Goal: Task Accomplishment & Management: Manage account settings

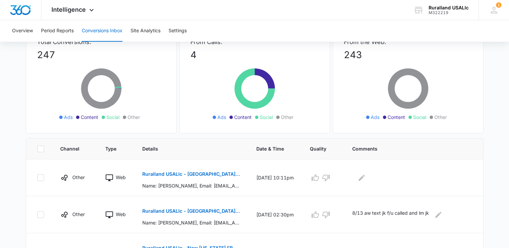
scroll to position [67, 0]
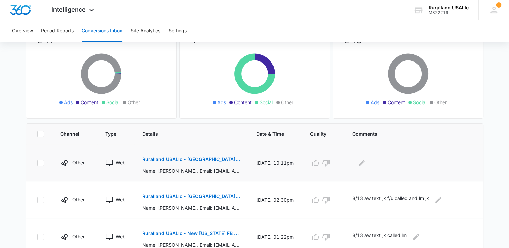
click at [193, 158] on p "Ruralland USALlc - [GEOGRAPHIC_DATA][US_STATE] FB Lead - M360 Notificaion" at bounding box center [191, 159] width 98 height 5
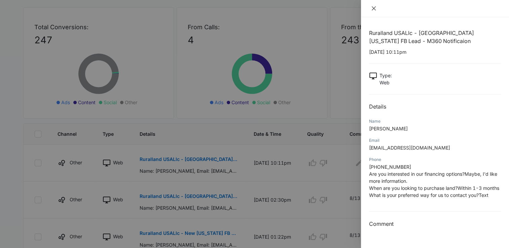
click at [371, 9] on icon "close" at bounding box center [373, 8] width 5 height 5
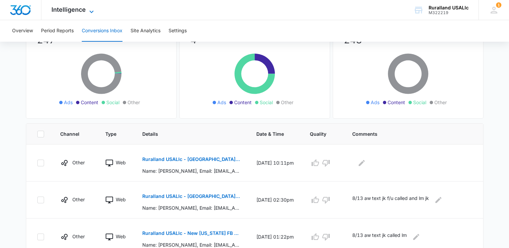
click at [90, 9] on icon at bounding box center [91, 12] width 8 height 8
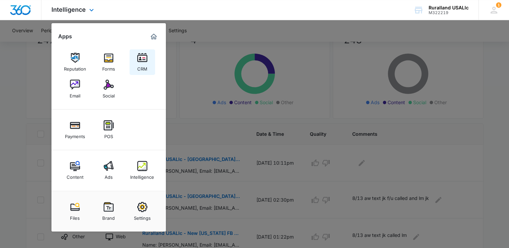
click at [141, 57] on img at bounding box center [142, 58] width 10 height 10
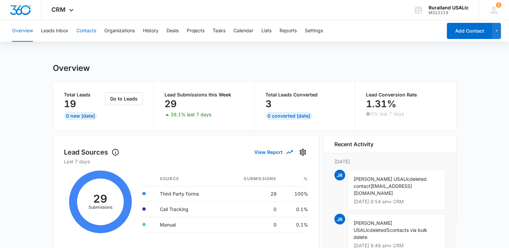
click at [86, 31] on button "Contacts" at bounding box center [86, 31] width 20 height 22
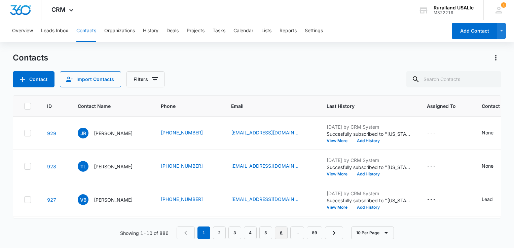
click at [280, 233] on link "6" at bounding box center [281, 233] width 13 height 13
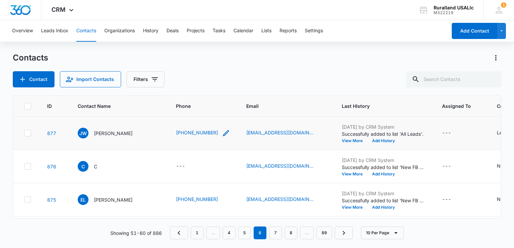
click at [223, 132] on icon "Phone - 2198510854 - Select to Edit Field" at bounding box center [226, 133] width 6 height 6
click at [209, 91] on input "Phone" at bounding box center [204, 90] width 85 height 16
type input "[PHONE_NUMBER]"
click at [214, 111] on button "Cancel" at bounding box center [210, 111] width 24 height 13
click at [497, 131] on div "Lead" at bounding box center [502, 132] width 11 height 7
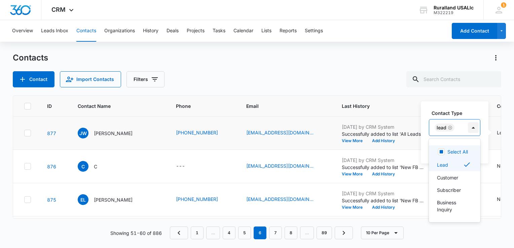
click at [475, 128] on div at bounding box center [473, 127] width 11 height 11
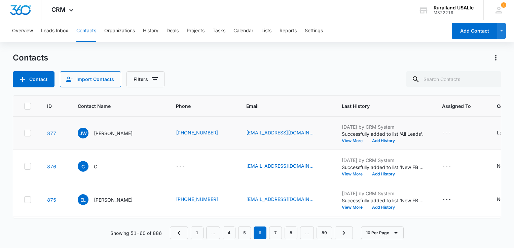
click at [492, 144] on td "Lead Cancel Save" at bounding box center [516, 133] width 56 height 33
click at [380, 140] on button "Add History" at bounding box center [383, 141] width 32 height 4
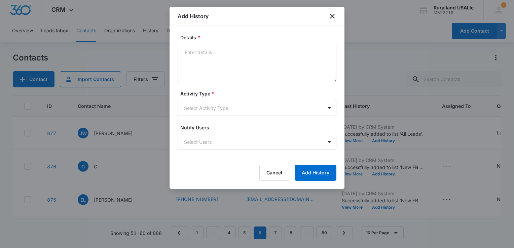
click at [424, 142] on div at bounding box center [257, 124] width 514 height 248
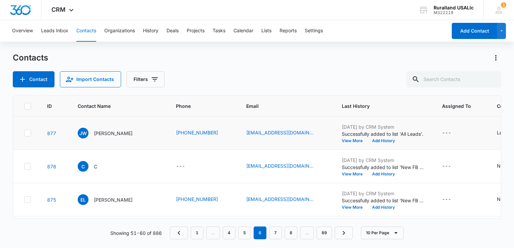
click at [27, 134] on icon at bounding box center [28, 132] width 4 height 3
click at [24, 133] on input "checkbox" at bounding box center [24, 133] width 0 height 0
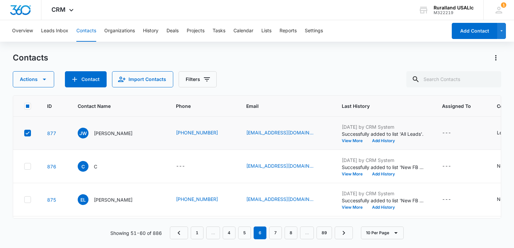
click at [27, 134] on icon at bounding box center [28, 132] width 4 height 3
click at [24, 133] on input "checkbox" at bounding box center [24, 133] width 0 height 0
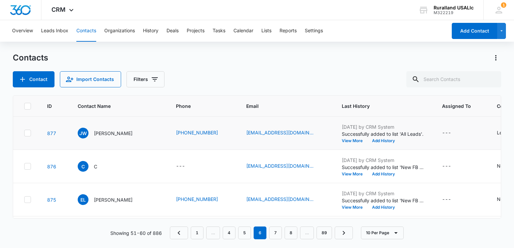
click at [30, 133] on icon at bounding box center [28, 133] width 6 height 6
click at [24, 133] on input "checkbox" at bounding box center [24, 133] width 0 height 0
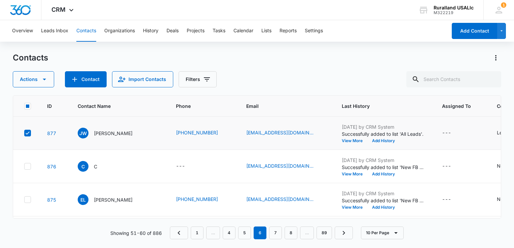
click at [27, 133] on icon at bounding box center [28, 133] width 6 height 6
click at [24, 133] on input "checkbox" at bounding box center [24, 133] width 0 height 0
checkbox input "false"
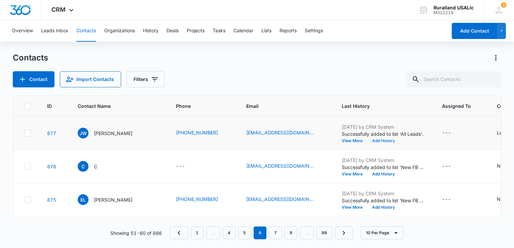
click at [382, 141] on button "Add History" at bounding box center [383, 141] width 32 height 4
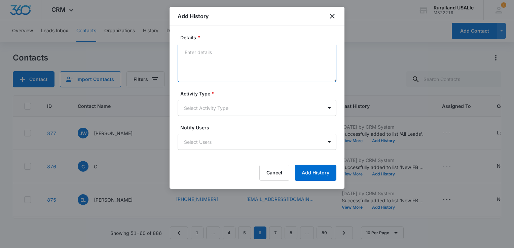
click at [212, 64] on textarea "Details *" at bounding box center [256, 63] width 159 height 38
type textarea "8/13 aw text,"
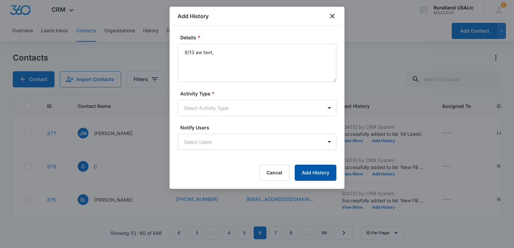
click at [315, 172] on button "Add History" at bounding box center [315, 173] width 42 height 16
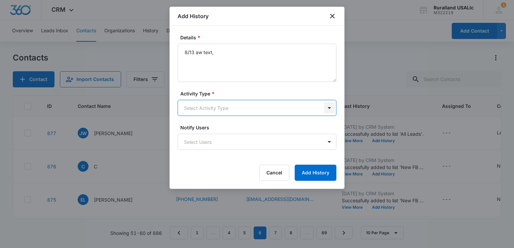
click at [328, 108] on body "CRM Apps Reputation Forms CRM Email Social Payments POS Content Ads Intelligenc…" at bounding box center [257, 124] width 514 height 248
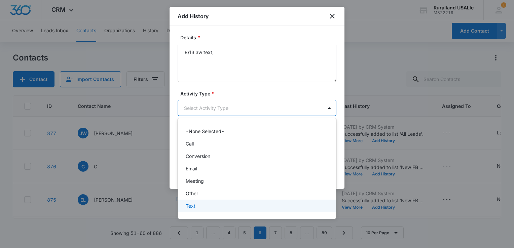
click at [198, 203] on div "Text" at bounding box center [256, 205] width 141 height 7
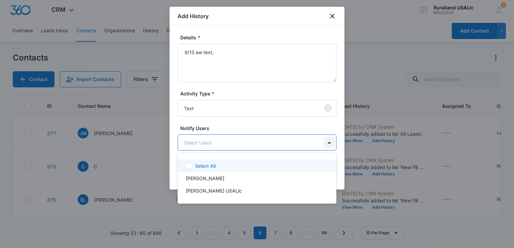
click at [329, 143] on body "CRM Apps Reputation Forms CRM Email Social Payments POS Content Ads Intelligenc…" at bounding box center [257, 124] width 514 height 248
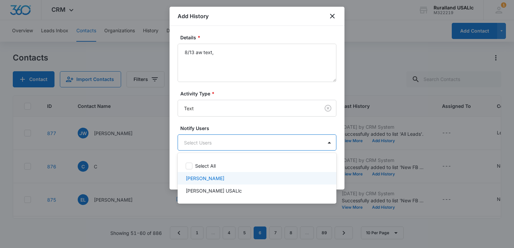
click at [236, 178] on div "[PERSON_NAME]" at bounding box center [256, 178] width 141 height 7
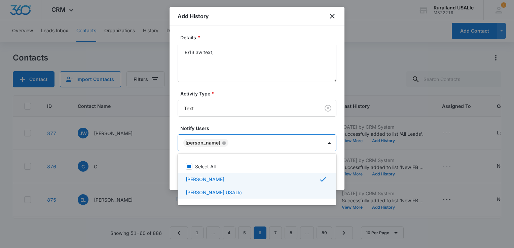
click at [235, 192] on p "[PERSON_NAME] USALlc" at bounding box center [214, 192] width 56 height 7
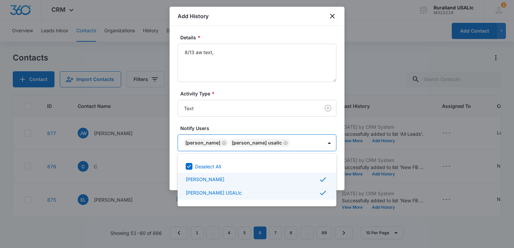
click at [343, 174] on div at bounding box center [257, 124] width 514 height 248
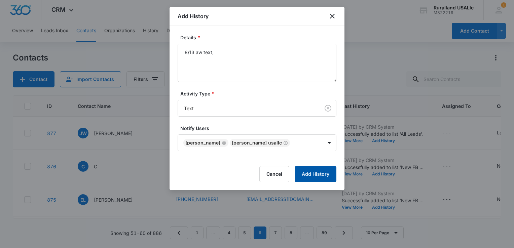
click at [325, 175] on button "Add History" at bounding box center [315, 174] width 42 height 16
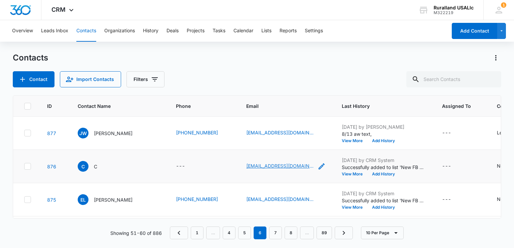
click at [261, 165] on link "[EMAIL_ADDRESS][DOMAIN_NAME]" at bounding box center [279, 165] width 67 height 7
click at [149, 155] on td "C C" at bounding box center [119, 166] width 98 height 33
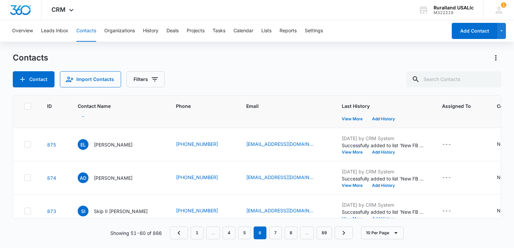
scroll to position [67, 0]
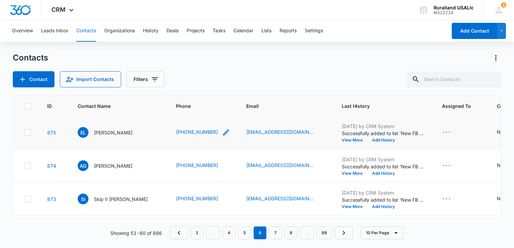
click at [222, 131] on icon "Phone - +18132030478 - Select to Edit Field" at bounding box center [226, 132] width 8 height 8
click at [210, 111] on button "Cancel" at bounding box center [210, 110] width 24 height 13
click at [384, 140] on button "Add History" at bounding box center [383, 140] width 32 height 4
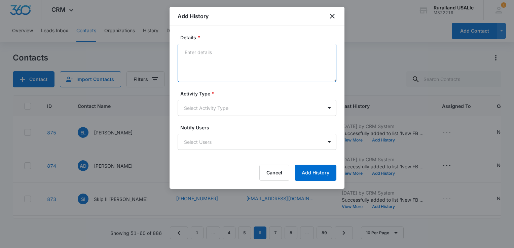
click at [216, 54] on textarea "Details *" at bounding box center [256, 63] width 159 height 38
type textarea "8/13 aw text"
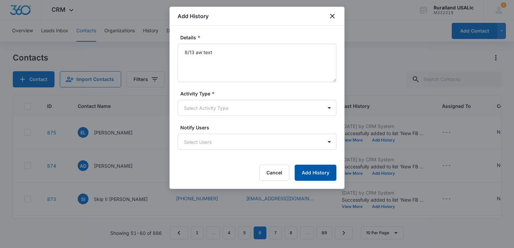
click at [311, 172] on button "Add History" at bounding box center [315, 173] width 42 height 16
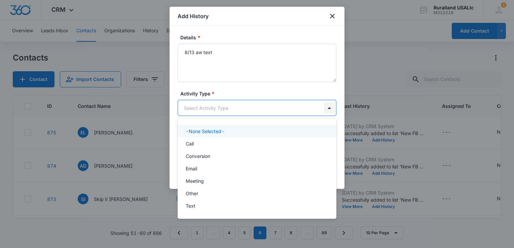
click at [328, 107] on body "CRM Apps Reputation Forms CRM Email Social Payments POS Content Ads Intelligenc…" at bounding box center [257, 124] width 514 height 248
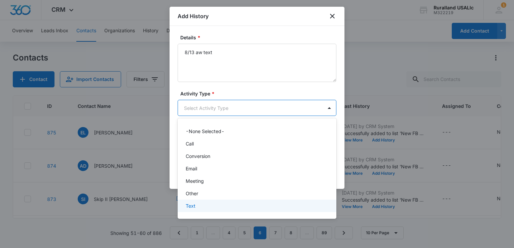
drag, startPoint x: 216, startPoint y: 204, endPoint x: 222, endPoint y: 201, distance: 5.7
click at [217, 204] on div "Text" at bounding box center [256, 205] width 141 height 7
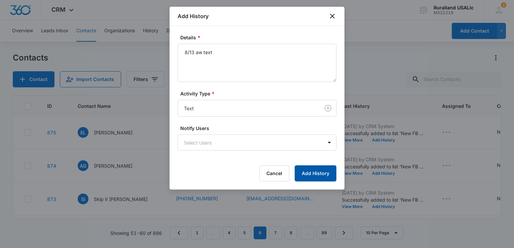
click at [313, 172] on button "Add History" at bounding box center [315, 173] width 42 height 16
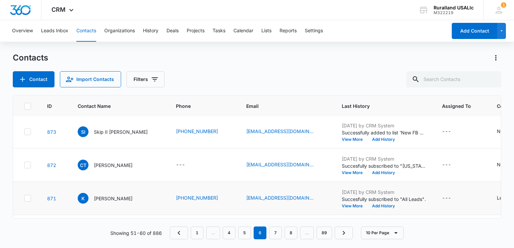
scroll to position [101, 0]
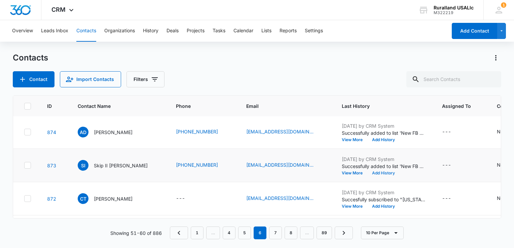
click at [375, 171] on button "Add History" at bounding box center [383, 173] width 32 height 4
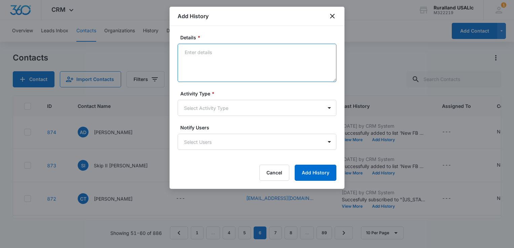
click at [182, 51] on textarea "Details *" at bounding box center [256, 63] width 159 height 38
type textarea "8/13 aw text"
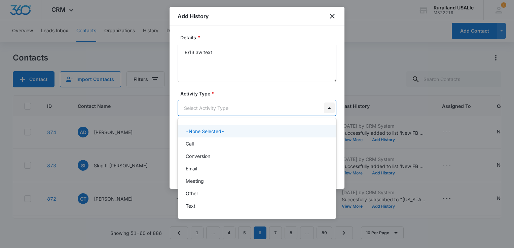
click at [327, 108] on body "CRM Apps Reputation Forms CRM Email Social Payments POS Content Ads Intelligenc…" at bounding box center [257, 124] width 514 height 248
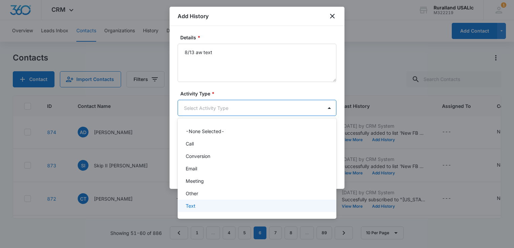
drag, startPoint x: 194, startPoint y: 204, endPoint x: 198, endPoint y: 204, distance: 3.4
click at [195, 204] on div "Text" at bounding box center [256, 205] width 141 height 7
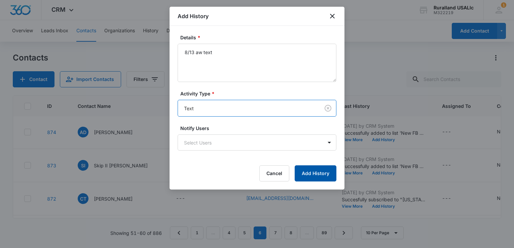
click at [315, 170] on button "Add History" at bounding box center [315, 173] width 42 height 16
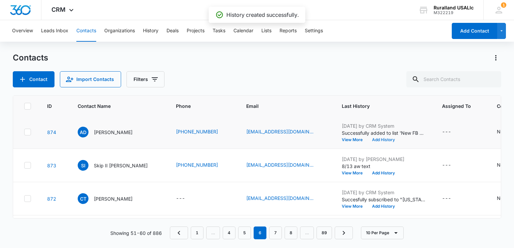
click at [383, 138] on button "Add History" at bounding box center [383, 140] width 32 height 4
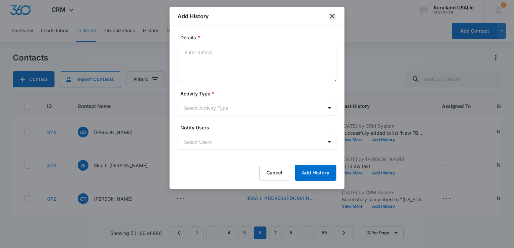
click at [332, 13] on icon "close" at bounding box center [332, 16] width 8 height 8
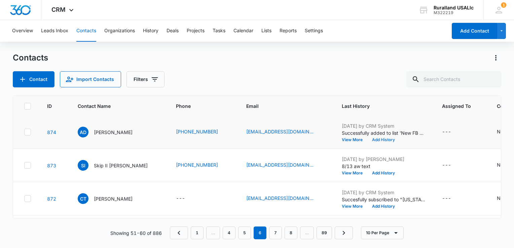
click at [378, 139] on button "Add History" at bounding box center [383, 140] width 32 height 4
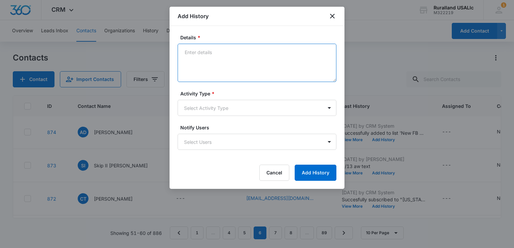
click at [190, 50] on textarea "Details *" at bounding box center [256, 63] width 159 height 38
type textarea "8/13 aw text"
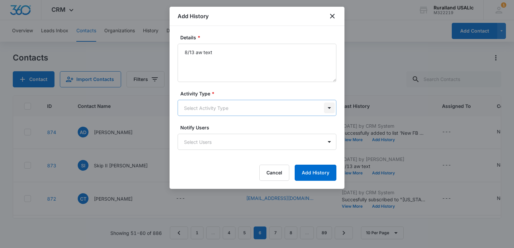
click at [329, 110] on body "CRM Apps Reputation Forms CRM Email Social Payments POS Content Ads Intelligenc…" at bounding box center [257, 124] width 514 height 248
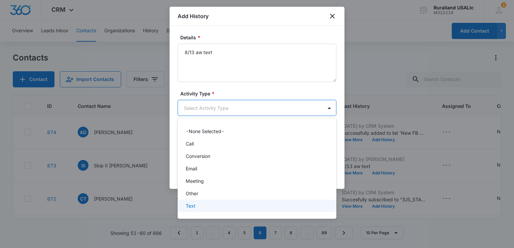
click at [196, 204] on div "Text" at bounding box center [256, 205] width 141 height 7
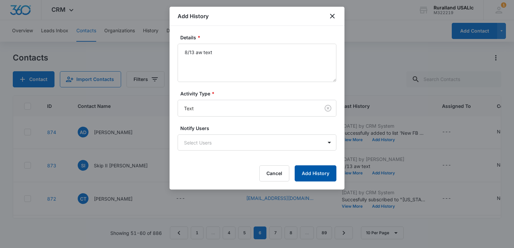
click at [309, 173] on button "Add History" at bounding box center [315, 173] width 42 height 16
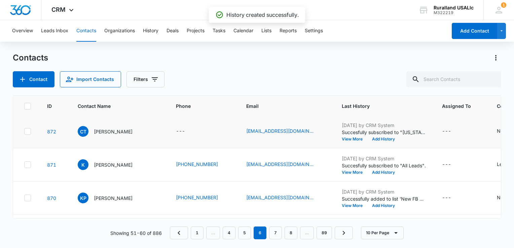
scroll to position [202, 0]
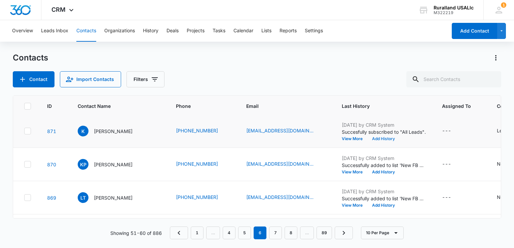
click at [380, 138] on button "Add History" at bounding box center [383, 139] width 32 height 4
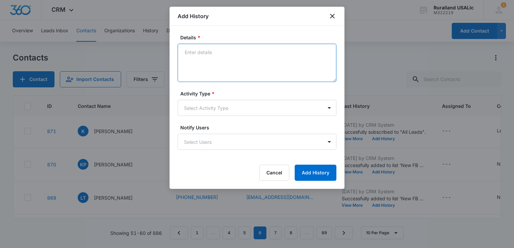
click at [183, 51] on textarea "Details *" at bounding box center [256, 63] width 159 height 38
type textarea "8/13 aw text"
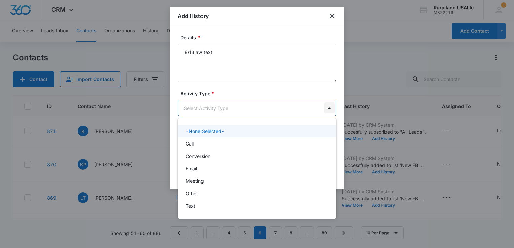
click at [331, 110] on body "CRM Apps Reputation Forms CRM Email Social Payments POS Content Ads Intelligenc…" at bounding box center [257, 124] width 514 height 248
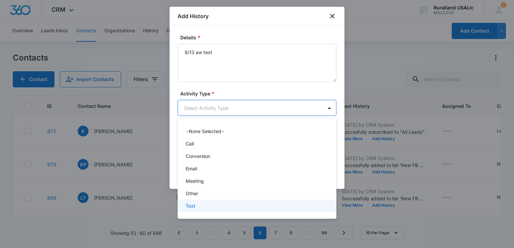
drag, startPoint x: 232, startPoint y: 209, endPoint x: 241, endPoint y: 208, distance: 9.2
click at [236, 208] on div "Text" at bounding box center [256, 205] width 141 height 7
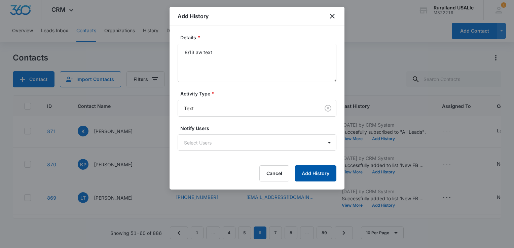
click at [321, 171] on button "Add History" at bounding box center [315, 173] width 42 height 16
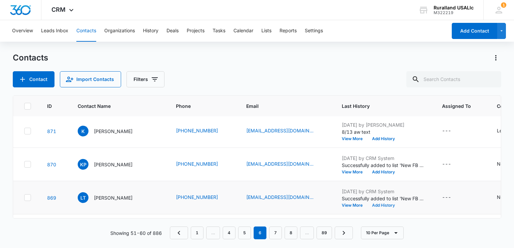
click at [386, 204] on button "Add History" at bounding box center [383, 205] width 32 height 4
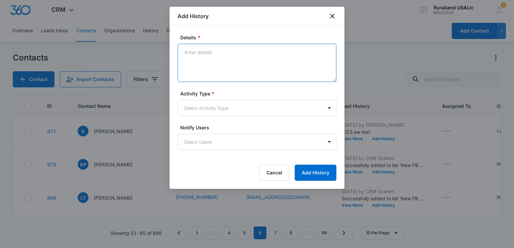
click at [186, 59] on textarea "Details *" at bounding box center [256, 63] width 159 height 38
type textarea "8/13 aw text"
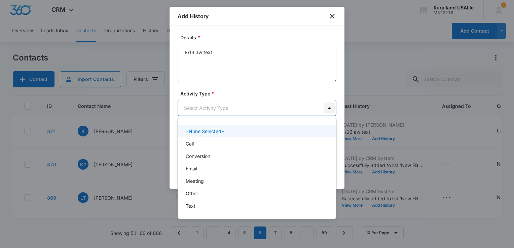
click at [328, 107] on body "CRM Apps Reputation Forms CRM Email Social Payments POS Content Ads Intelligenc…" at bounding box center [257, 124] width 514 height 248
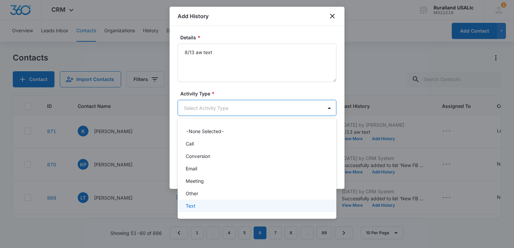
click at [198, 205] on div "Text" at bounding box center [256, 205] width 141 height 7
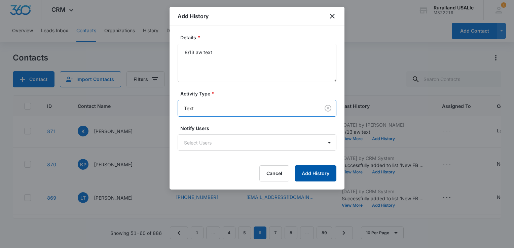
click at [313, 174] on button "Add History" at bounding box center [315, 173] width 42 height 16
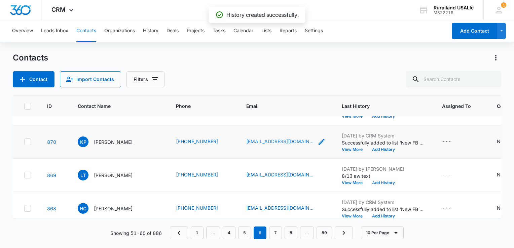
scroll to position [235, 0]
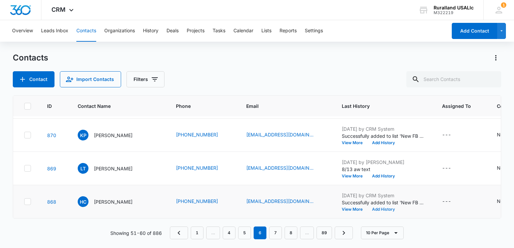
click at [378, 207] on button "Add History" at bounding box center [383, 209] width 32 height 4
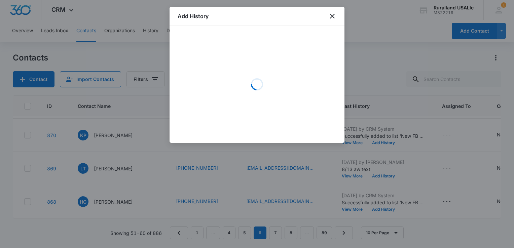
click at [210, 42] on div "Loading" at bounding box center [256, 84] width 159 height 101
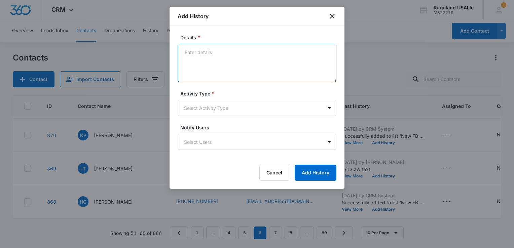
click at [203, 48] on textarea "Details *" at bounding box center [256, 63] width 159 height 38
type textarea "8/13 aw text"
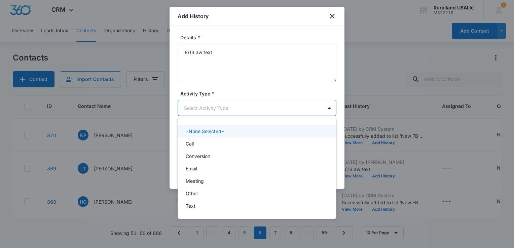
drag, startPoint x: 326, startPoint y: 107, endPoint x: 323, endPoint y: 115, distance: 9.5
click at [326, 107] on body "CRM Apps Reputation Forms CRM Email Social Payments POS Content Ads Intelligenc…" at bounding box center [257, 124] width 514 height 248
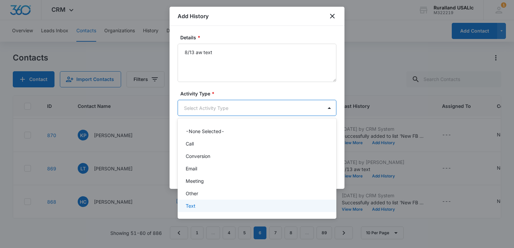
click at [203, 207] on div "Text" at bounding box center [256, 205] width 141 height 7
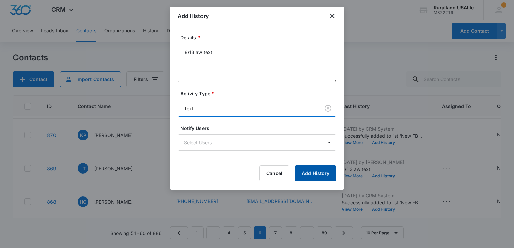
click at [316, 173] on button "Add History" at bounding box center [315, 173] width 42 height 16
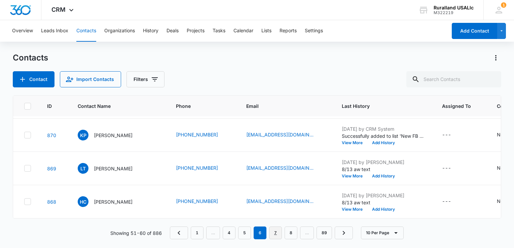
click at [275, 233] on link "7" at bounding box center [275, 233] width 13 height 13
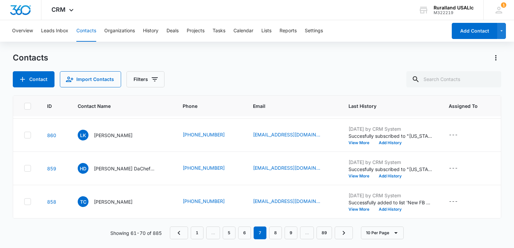
scroll to position [0, 0]
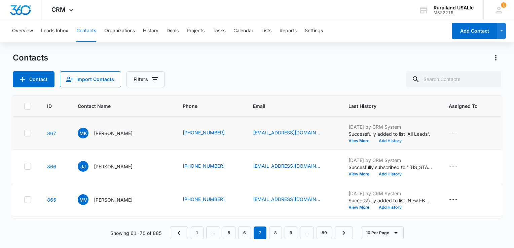
click at [379, 140] on button "Add History" at bounding box center [390, 141] width 32 height 4
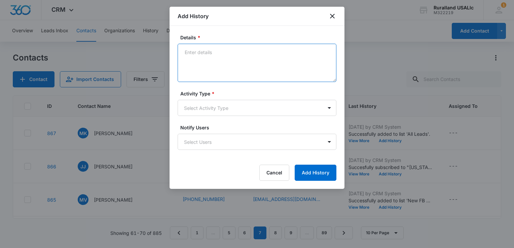
click at [195, 56] on textarea "Details *" at bounding box center [256, 63] width 159 height 38
type textarea "8/13 aw text"
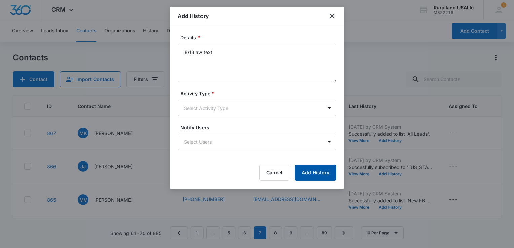
click at [314, 170] on button "Add History" at bounding box center [315, 173] width 42 height 16
click at [307, 171] on button "Add History" at bounding box center [315, 173] width 42 height 16
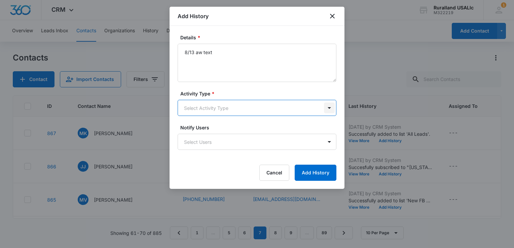
click at [329, 107] on body "CRM Apps Reputation Forms CRM Email Social Payments POS Content Ads Intelligenc…" at bounding box center [257, 124] width 514 height 248
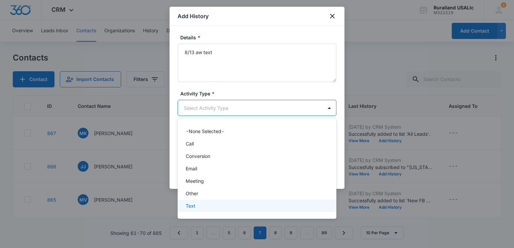
click at [216, 209] on div "Text" at bounding box center [256, 205] width 141 height 7
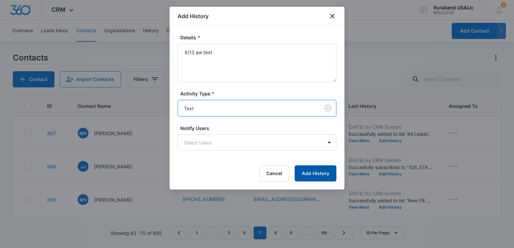
click at [307, 170] on button "Add History" at bounding box center [315, 173] width 42 height 16
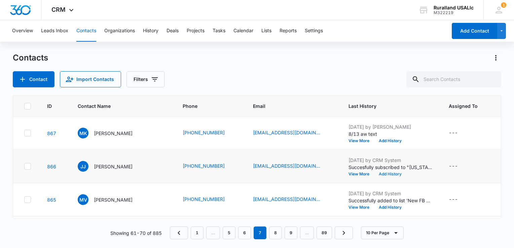
click at [378, 172] on button "Add History" at bounding box center [390, 174] width 32 height 4
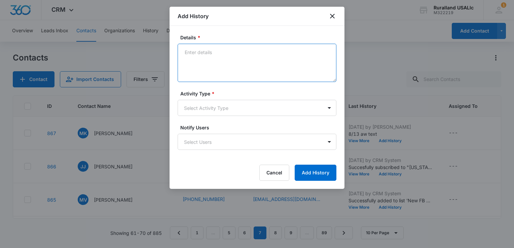
click at [204, 56] on textarea "Details *" at bounding box center [256, 63] width 159 height 38
type textarea "8/13 aw text"
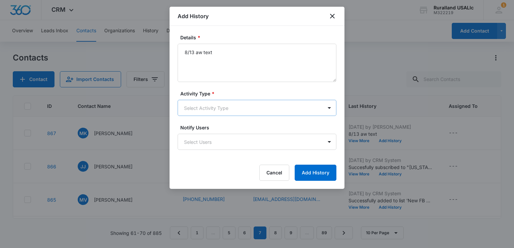
click at [247, 108] on body "CRM Apps Reputation Forms CRM Email Social Payments POS Content Ads Intelligenc…" at bounding box center [257, 124] width 514 height 248
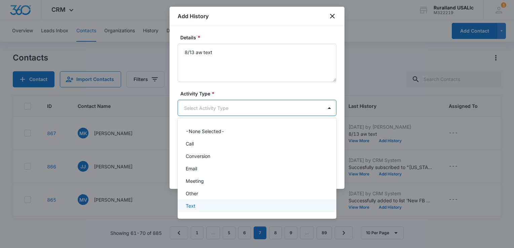
click at [205, 207] on div "Text" at bounding box center [256, 205] width 141 height 7
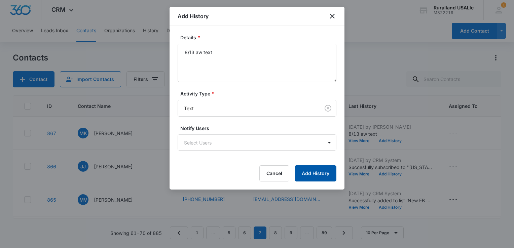
click at [318, 168] on button "Add History" at bounding box center [315, 173] width 42 height 16
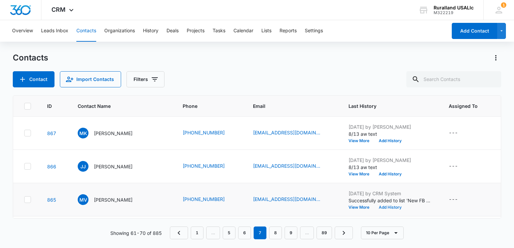
click at [386, 206] on button "Add History" at bounding box center [390, 207] width 32 height 4
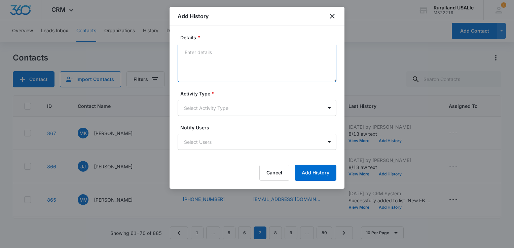
click at [213, 65] on textarea "Details *" at bounding box center [256, 63] width 159 height 38
type textarea "8/13 aw text"
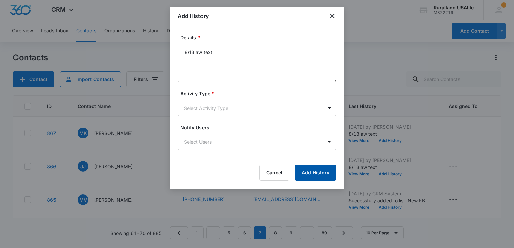
click at [317, 169] on button "Add History" at bounding box center [315, 173] width 42 height 16
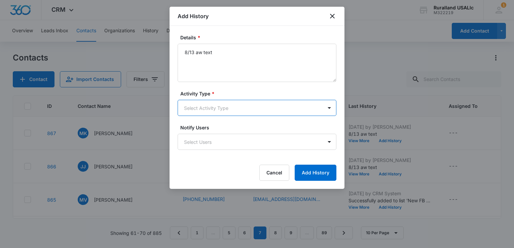
click at [302, 107] on body "CRM Apps Reputation Forms CRM Email Social Payments POS Content Ads Intelligenc…" at bounding box center [257, 124] width 514 height 248
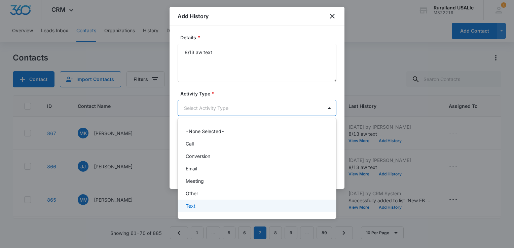
click at [226, 210] on div "Text" at bounding box center [256, 206] width 159 height 12
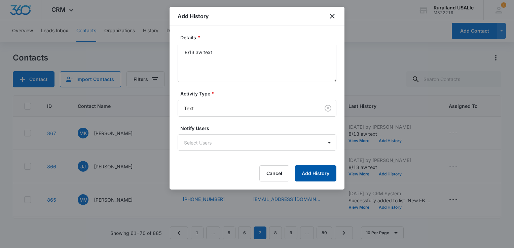
click at [309, 169] on button "Add History" at bounding box center [315, 173] width 42 height 16
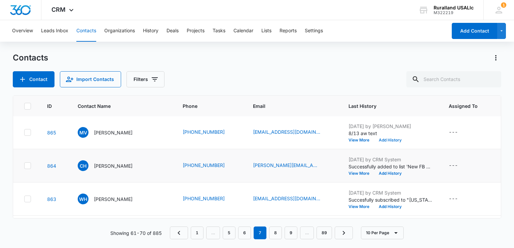
scroll to position [101, 0]
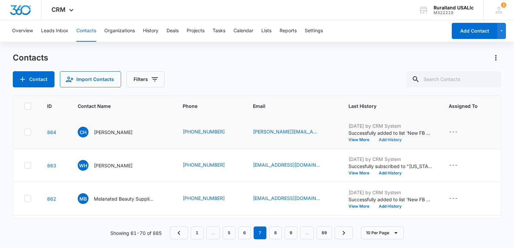
click at [384, 139] on button "Add History" at bounding box center [390, 140] width 32 height 4
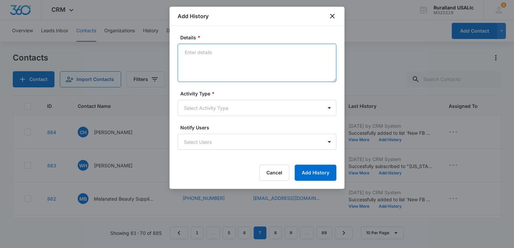
click at [203, 62] on textarea "Details *" at bounding box center [256, 63] width 159 height 38
type textarea "8/13 aw text"
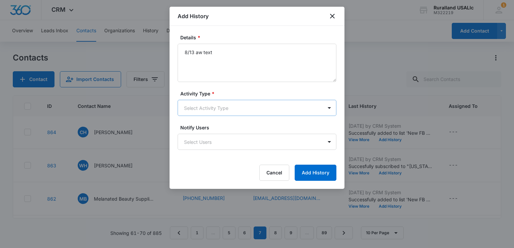
click at [309, 108] on body "CRM Apps Reputation Forms CRM Email Social Payments POS Content Ads Intelligenc…" at bounding box center [257, 124] width 514 height 248
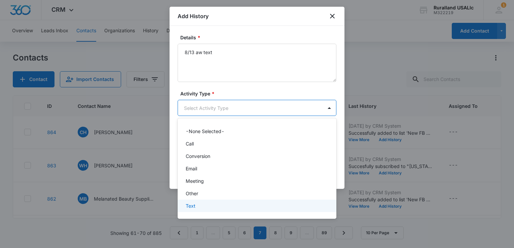
click at [238, 209] on div "Text" at bounding box center [256, 205] width 141 height 7
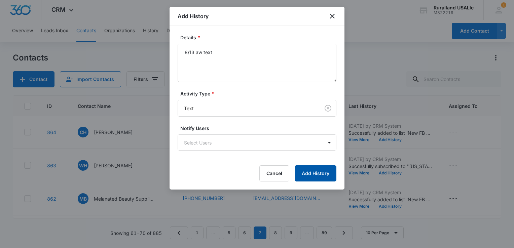
click at [306, 171] on button "Add History" at bounding box center [315, 173] width 42 height 16
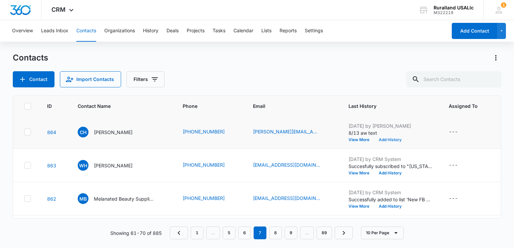
click at [382, 138] on button "Add History" at bounding box center [390, 140] width 32 height 4
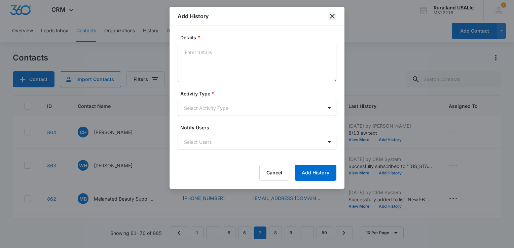
click at [333, 16] on icon "close" at bounding box center [332, 16] width 8 height 8
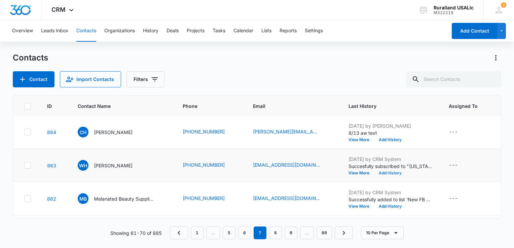
click at [382, 172] on button "Add History" at bounding box center [390, 173] width 32 height 4
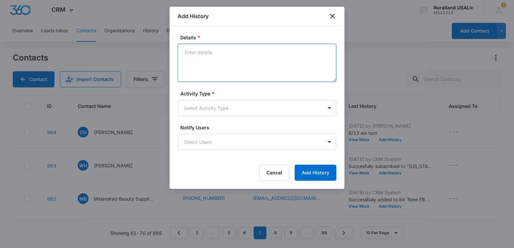
click at [188, 52] on textarea "Details *" at bounding box center [256, 63] width 159 height 38
type textarea "8/13 aw text"
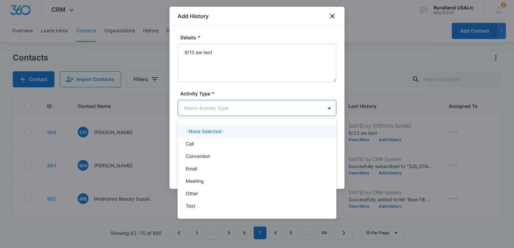
click at [327, 102] on body "CRM Apps Reputation Forms CRM Email Social Payments POS Content Ads Intelligenc…" at bounding box center [257, 124] width 514 height 248
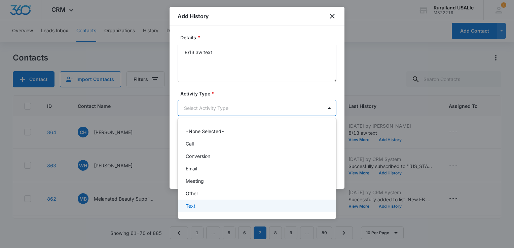
click at [218, 207] on div "Text" at bounding box center [256, 205] width 141 height 7
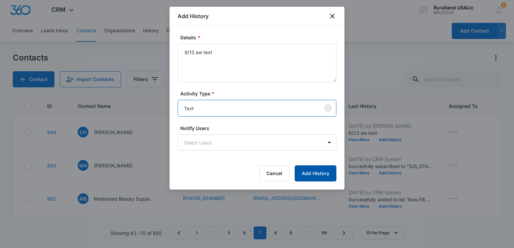
click at [321, 171] on button "Add History" at bounding box center [315, 173] width 42 height 16
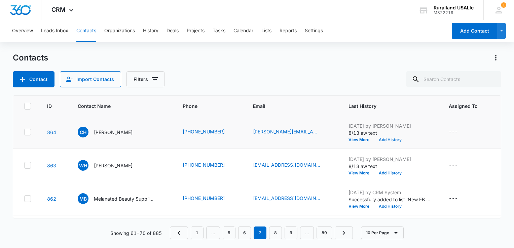
click at [380, 138] on button "Add History" at bounding box center [390, 140] width 32 height 4
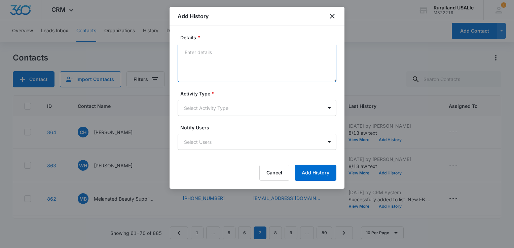
click at [184, 53] on textarea "Details *" at bounding box center [256, 63] width 159 height 38
type textarea "8/13 aw text"
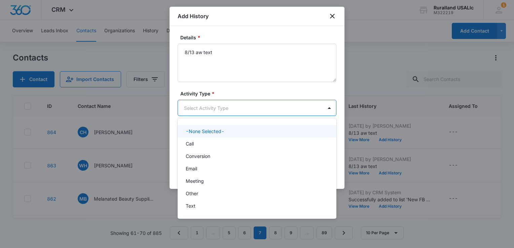
click at [277, 106] on body "CRM Apps Reputation Forms CRM Email Social Payments POS Content Ads Intelligenc…" at bounding box center [257, 124] width 514 height 248
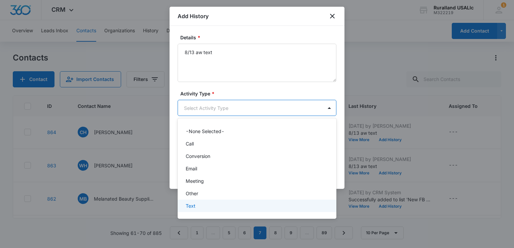
click at [244, 203] on div "Text" at bounding box center [256, 205] width 141 height 7
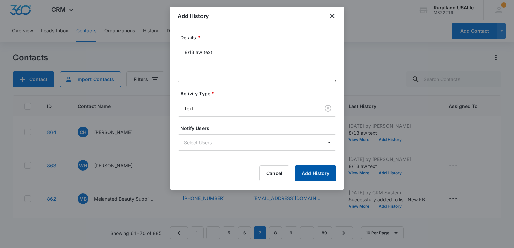
click at [319, 171] on button "Add History" at bounding box center [315, 173] width 42 height 16
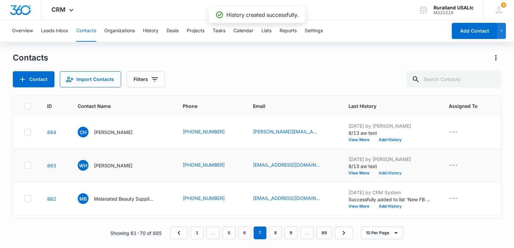
click at [381, 171] on button "Add History" at bounding box center [390, 173] width 32 height 4
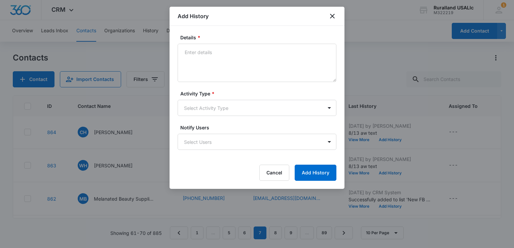
click at [414, 167] on div at bounding box center [257, 124] width 514 height 248
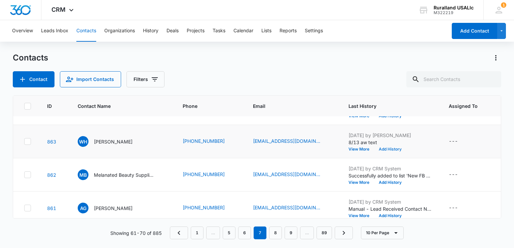
scroll to position [134, 0]
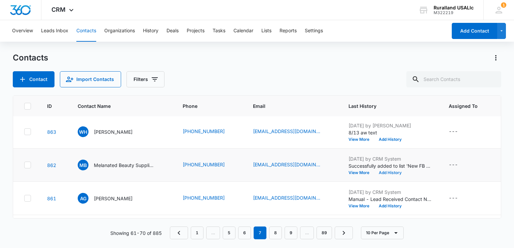
click at [386, 171] on button "Add History" at bounding box center [390, 173] width 32 height 4
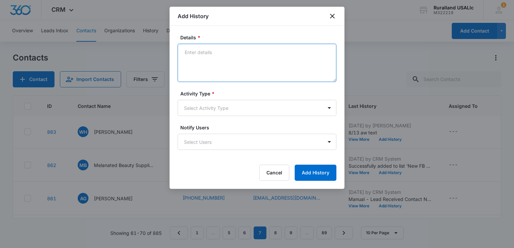
click at [192, 53] on textarea "Details *" at bounding box center [256, 63] width 159 height 38
type textarea "8/13 aw text"
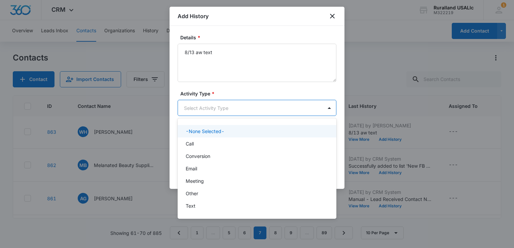
drag, startPoint x: 264, startPoint y: 107, endPoint x: 258, endPoint y: 113, distance: 8.6
click at [264, 108] on body "CRM Apps Reputation Forms CRM Email Social Payments POS Content Ads Intelligenc…" at bounding box center [257, 124] width 514 height 248
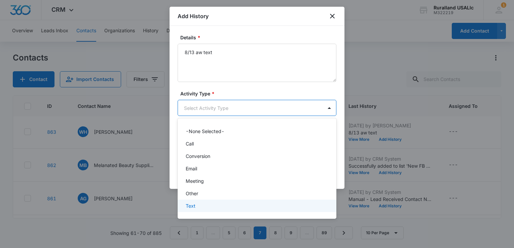
click at [243, 205] on div "Text" at bounding box center [256, 205] width 141 height 7
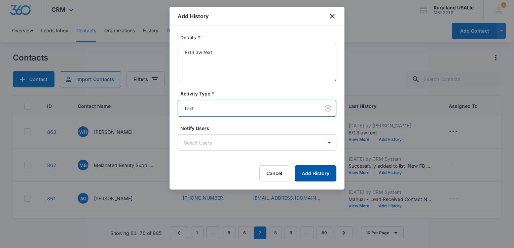
click at [319, 172] on button "Add History" at bounding box center [315, 173] width 42 height 16
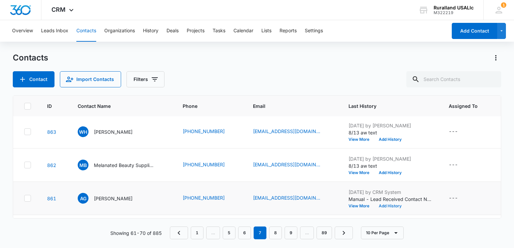
click at [386, 204] on button "Add History" at bounding box center [390, 206] width 32 height 4
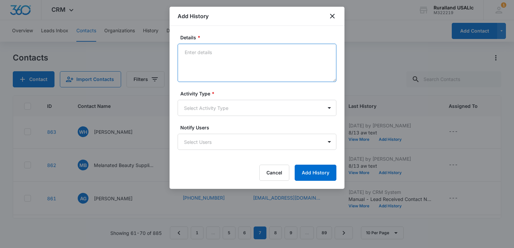
click at [202, 51] on textarea "Details *" at bounding box center [256, 63] width 159 height 38
type textarea "8/13 aw text"
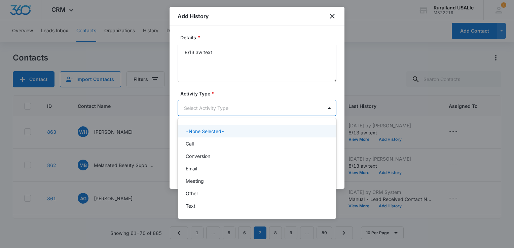
drag, startPoint x: 231, startPoint y: 103, endPoint x: 238, endPoint y: 121, distance: 19.0
click at [233, 110] on body "CRM Apps Reputation Forms CRM Email Social Payments POS Content Ads Intelligenc…" at bounding box center [257, 124] width 514 height 248
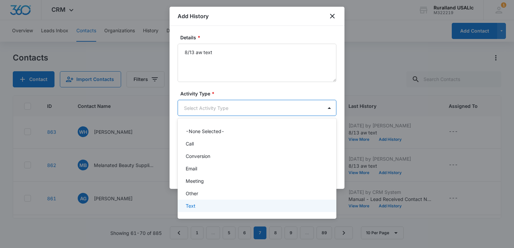
drag, startPoint x: 242, startPoint y: 209, endPoint x: 246, endPoint y: 208, distance: 4.3
click at [242, 209] on div "Text" at bounding box center [256, 206] width 159 height 12
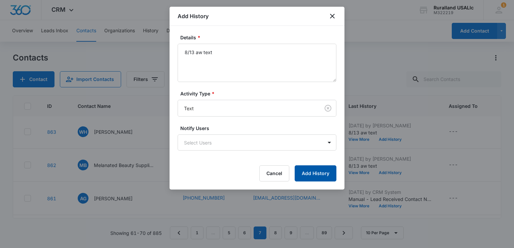
click at [314, 172] on button "Add History" at bounding box center [315, 173] width 42 height 16
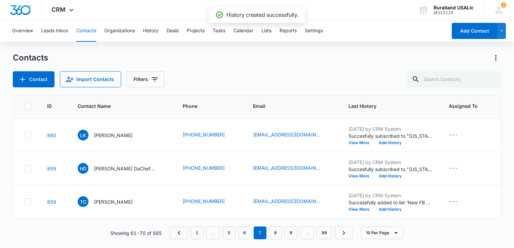
scroll to position [235, 0]
click at [384, 141] on button "Add History" at bounding box center [390, 143] width 32 height 4
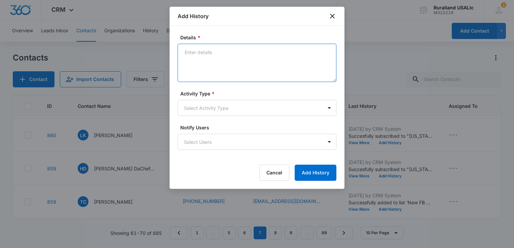
click at [210, 55] on textarea "Details *" at bounding box center [256, 63] width 159 height 38
type textarea "8/13 aw text"
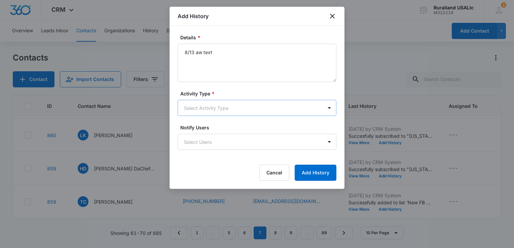
drag, startPoint x: 237, startPoint y: 101, endPoint x: 238, endPoint y: 109, distance: 7.5
click at [238, 109] on div "Activity Type * Select Activity Type" at bounding box center [256, 103] width 159 height 26
click at [250, 111] on body "CRM Apps Reputation Forms CRM Email Social Payments POS Content Ads Intelligenc…" at bounding box center [257, 124] width 514 height 248
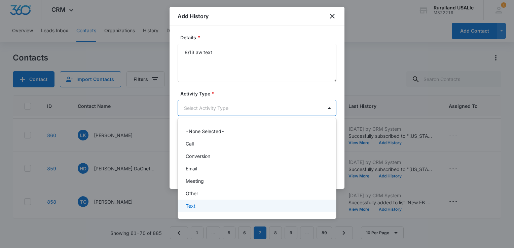
click at [225, 210] on div "Text" at bounding box center [256, 206] width 159 height 12
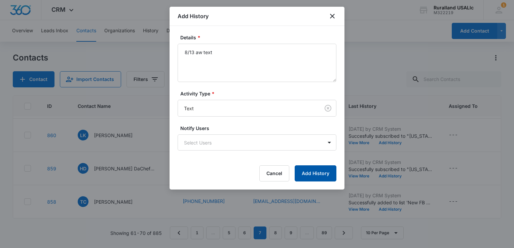
click at [322, 176] on button "Add History" at bounding box center [315, 173] width 42 height 16
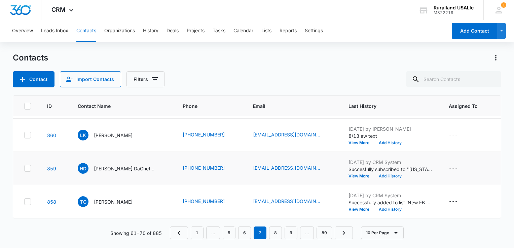
click at [393, 174] on button "Add History" at bounding box center [390, 176] width 32 height 4
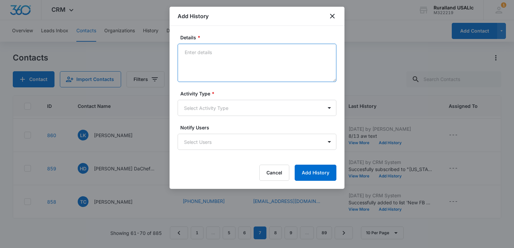
click at [187, 53] on textarea "Details *" at bounding box center [256, 63] width 159 height 38
type textarea "8/13 aw text"
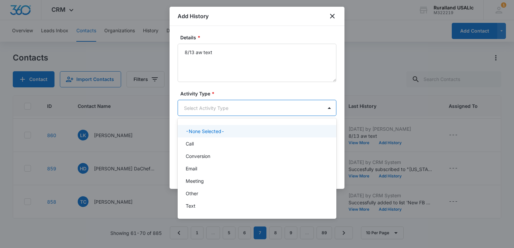
click at [215, 109] on body "CRM Apps Reputation Forms CRM Email Social Payments POS Content Ads Intelligenc…" at bounding box center [257, 124] width 514 height 248
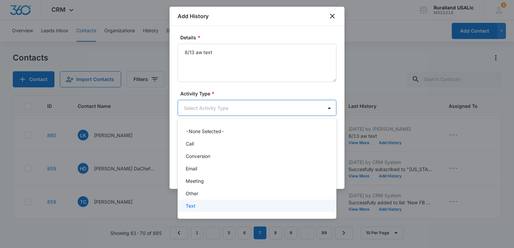
click at [218, 207] on div "Text" at bounding box center [256, 205] width 141 height 7
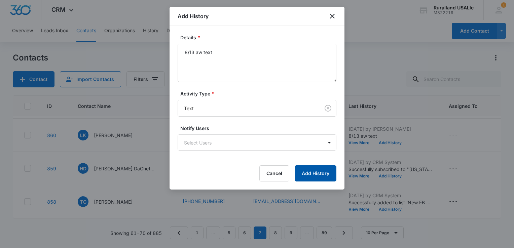
click at [305, 174] on button "Add History" at bounding box center [315, 173] width 42 height 16
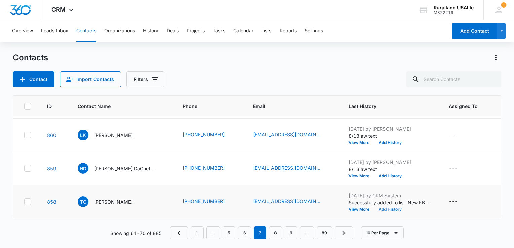
click at [385, 207] on button "Add History" at bounding box center [390, 209] width 32 height 4
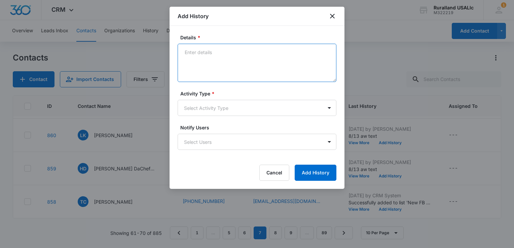
click at [189, 56] on textarea "Details *" at bounding box center [256, 63] width 159 height 38
type textarea "8/13 aw text"
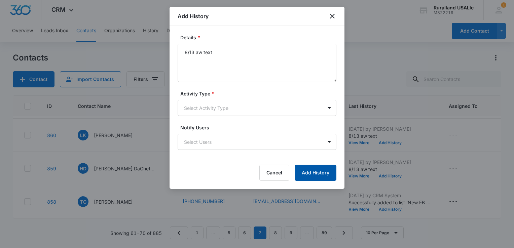
click at [318, 171] on button "Add History" at bounding box center [315, 173] width 42 height 16
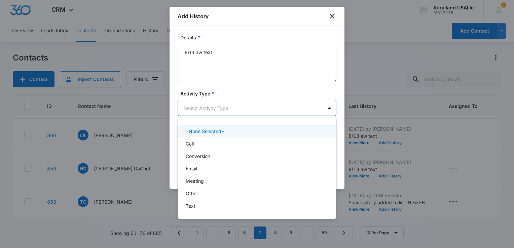
click at [309, 108] on body "CRM Apps Reputation Forms CRM Email Social Payments POS Content Ads Intelligenc…" at bounding box center [257, 124] width 514 height 248
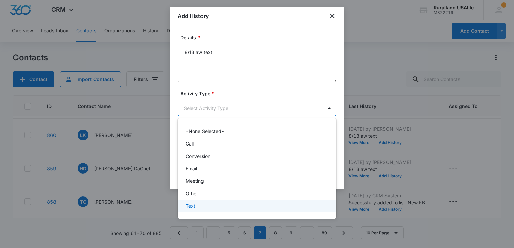
drag, startPoint x: 290, startPoint y: 207, endPoint x: 293, endPoint y: 205, distance: 3.5
click at [290, 207] on div "Text" at bounding box center [256, 205] width 141 height 7
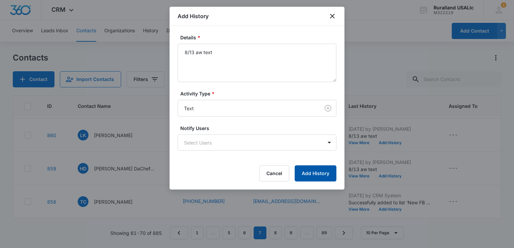
click at [321, 174] on button "Add History" at bounding box center [315, 173] width 42 height 16
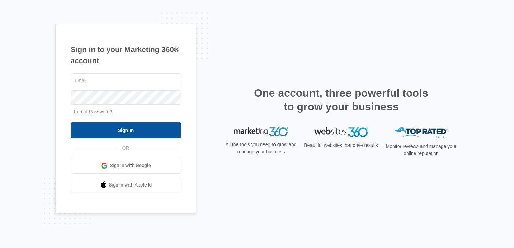
type input "[EMAIL_ADDRESS][DOMAIN_NAME]"
click at [105, 132] on input "Sign In" at bounding box center [126, 130] width 110 height 16
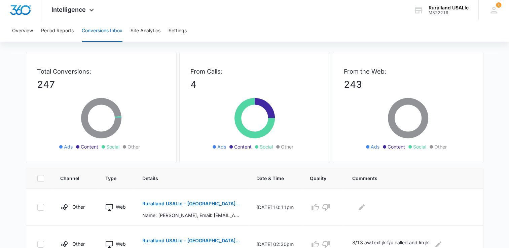
scroll to position [67, 0]
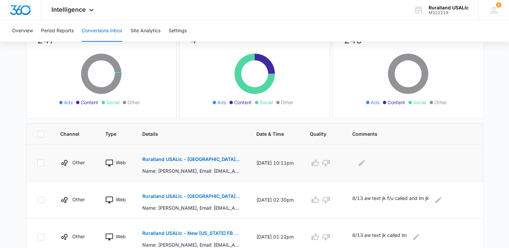
click at [211, 159] on p "Ruralland USALlc - [GEOGRAPHIC_DATA][US_STATE] FB Lead - M360 Notificaion" at bounding box center [191, 159] width 98 height 5
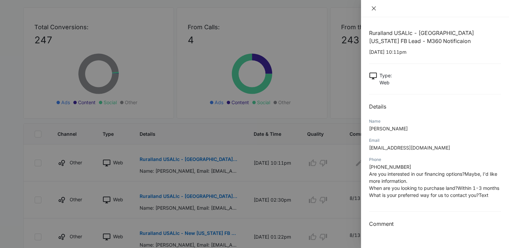
click at [374, 7] on icon "close" at bounding box center [373, 8] width 4 height 4
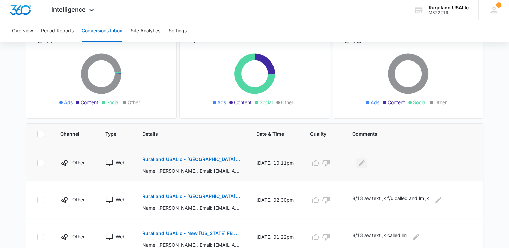
click at [362, 160] on icon "Edit Comments" at bounding box center [361, 163] width 8 height 8
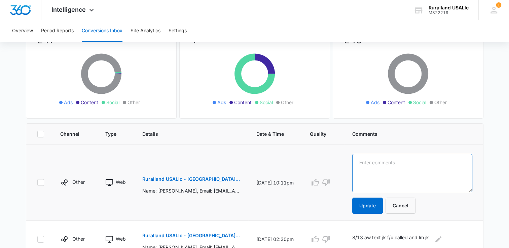
click at [367, 164] on textarea at bounding box center [412, 173] width 120 height 38
type textarea "8/13 aw text"
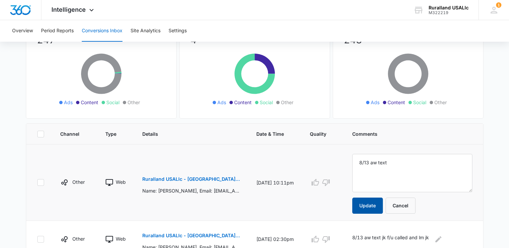
click at [367, 204] on button "Update" at bounding box center [367, 206] width 31 height 16
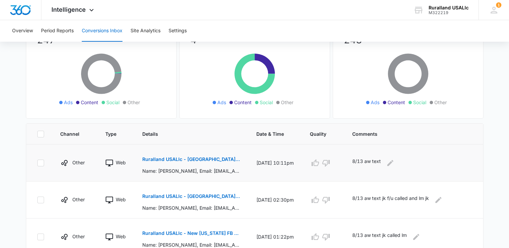
click at [104, 85] on icon at bounding box center [101, 77] width 101 height 61
